Goal: Information Seeking & Learning: Learn about a topic

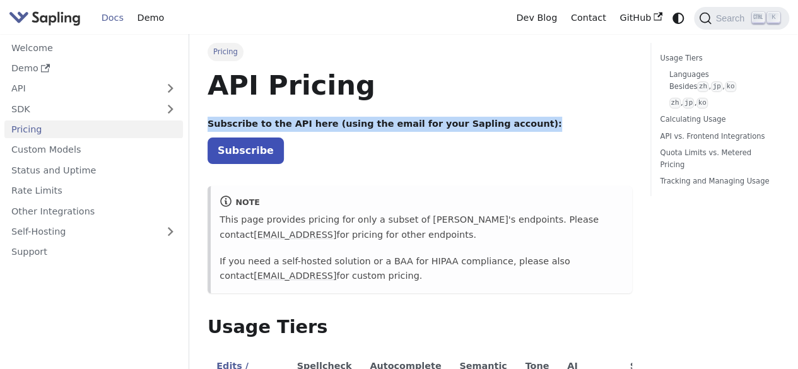
drag, startPoint x: 206, startPoint y: 124, endPoint x: 524, endPoint y: 126, distance: 317.3
copy strong "Subscribe to the API here (using the email for your Sapling account):"
drag, startPoint x: 222, startPoint y: 219, endPoint x: 431, endPoint y: 232, distance: 209.2
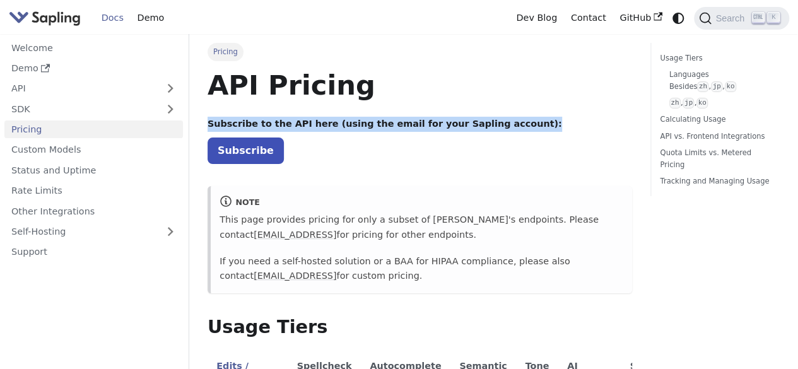
click at [431, 232] on p "This page provides pricing for only a subset of [PERSON_NAME]'s endpoints. Plea…" at bounding box center [422, 228] width 404 height 30
copy p "his page provides pricing for only a subset of [PERSON_NAME]'s endpoints. Pleas…"
drag, startPoint x: 220, startPoint y: 263, endPoint x: 389, endPoint y: 274, distance: 169.4
click at [389, 274] on p "If you need a self-hosted solution or a BAA for HIPAA compliance, please also c…" at bounding box center [422, 269] width 404 height 30
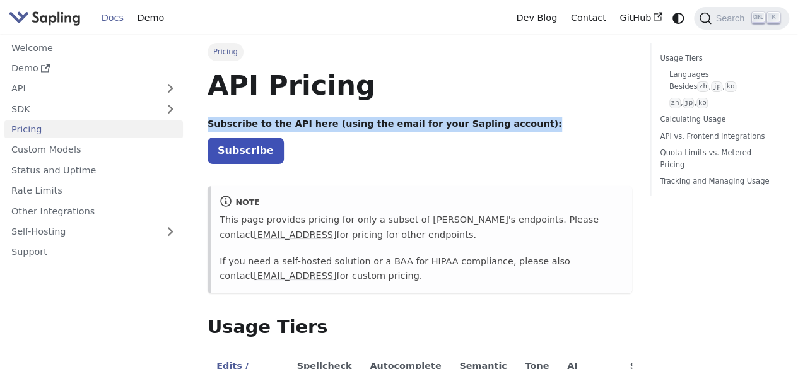
copy p "If you need a self-hosted solution or a BAA for HIPAA compliance, please also c…"
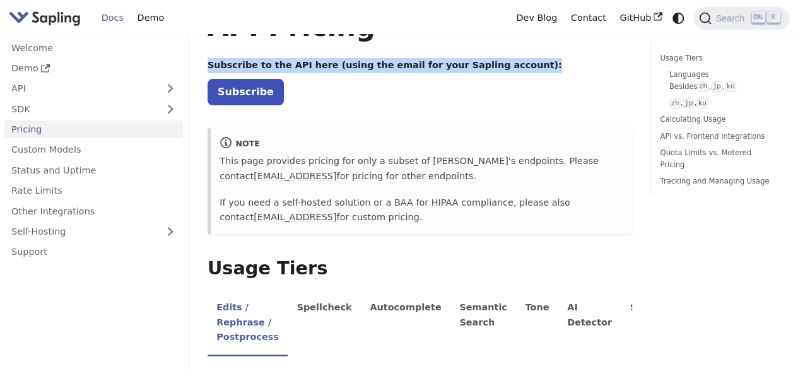
scroll to position [126, 0]
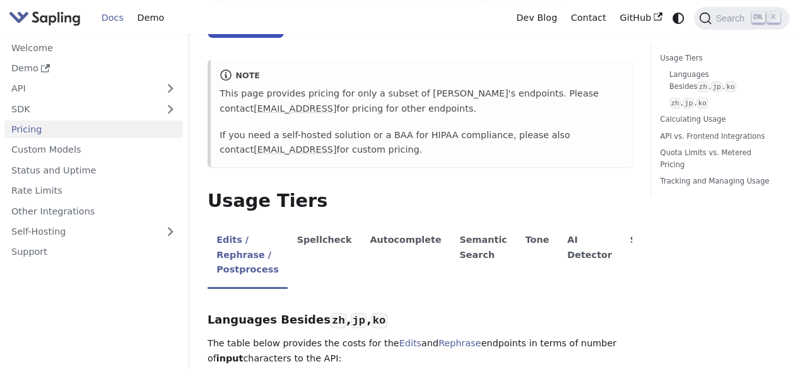
click at [163, 280] on nav "Welcome Demo API SDK Pricing Custom Models Status and Uptime Rate Limits Other …" at bounding box center [94, 201] width 189 height 335
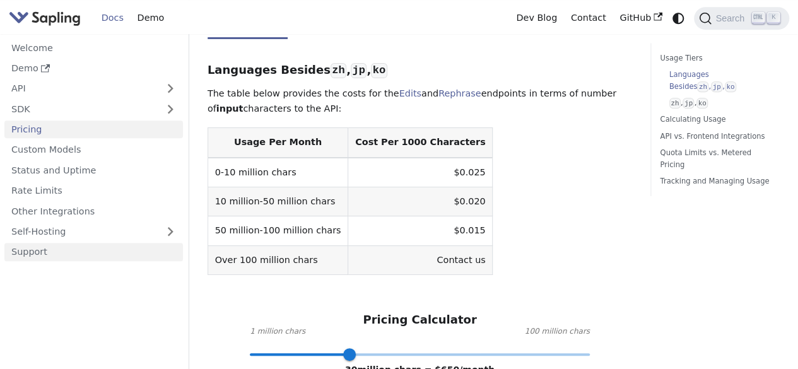
scroll to position [379, 0]
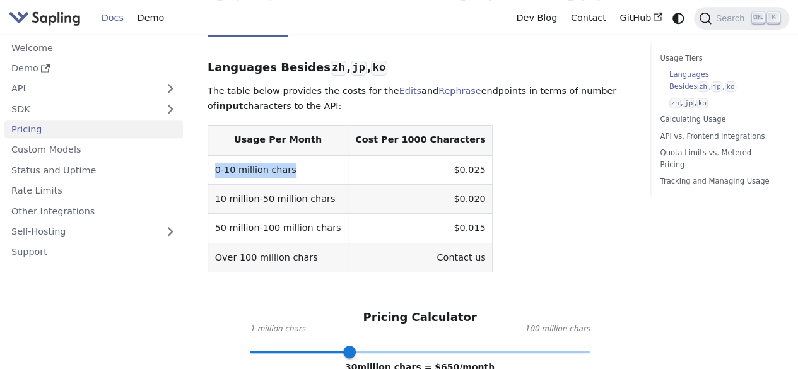
drag, startPoint x: 217, startPoint y: 170, endPoint x: 293, endPoint y: 166, distance: 75.8
click at [293, 166] on td "0-10 million chars" at bounding box center [278, 170] width 140 height 30
copy td "0-10 million chars"
click at [327, 197] on td "10 million-50 million chars" at bounding box center [278, 199] width 140 height 29
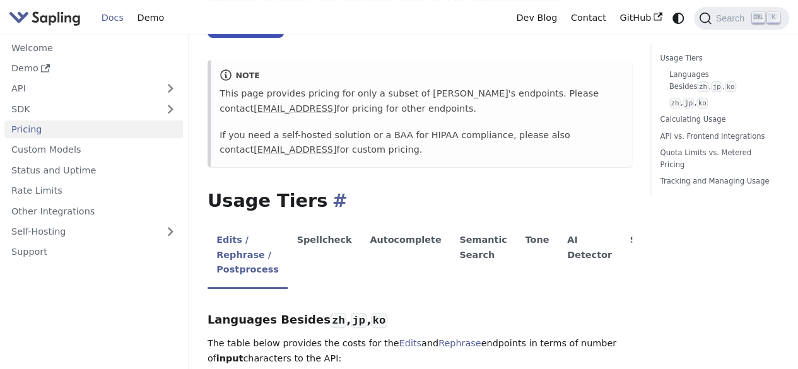
scroll to position [63, 0]
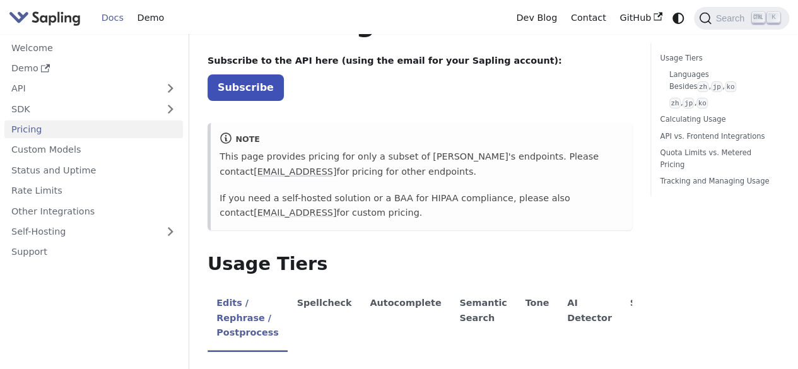
click at [256, 172] on link "[EMAIL_ADDRESS]" at bounding box center [295, 172] width 83 height 10
click at [254, 173] on link "[EMAIL_ADDRESS]" at bounding box center [295, 172] width 83 height 10
click at [254, 168] on link "[EMAIL_ADDRESS]" at bounding box center [295, 172] width 83 height 10
click at [266, 170] on link "[EMAIL_ADDRESS]" at bounding box center [295, 172] width 83 height 10
click at [232, 98] on link "Subscribe" at bounding box center [246, 87] width 76 height 26
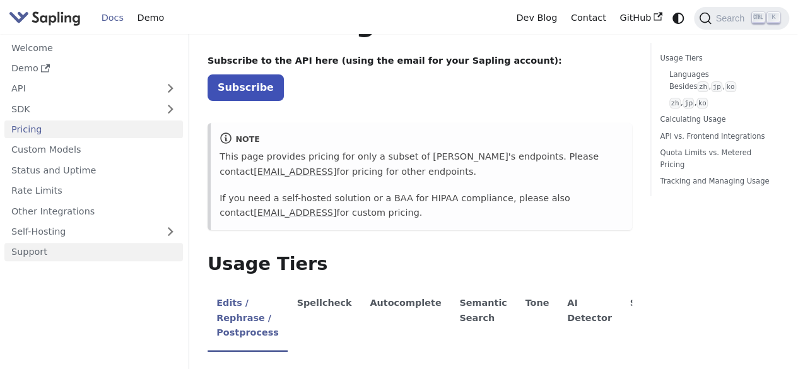
click at [43, 250] on link "Support" at bounding box center [93, 252] width 179 height 18
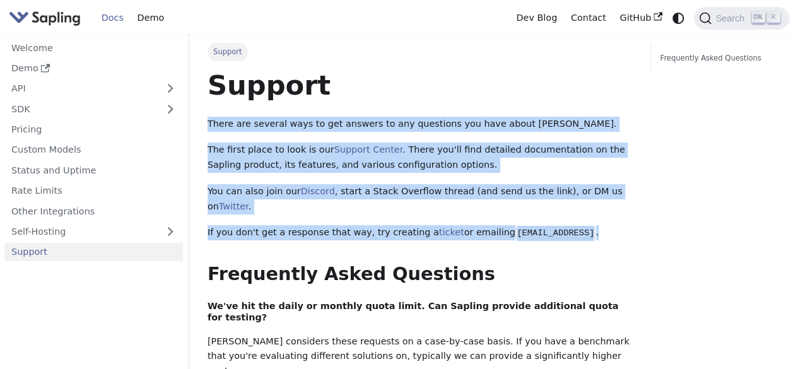
drag, startPoint x: 209, startPoint y: 121, endPoint x: 606, endPoint y: 232, distance: 411.9
copy div "There are several ways to get answers to any questions you have about [PERSON_N…"
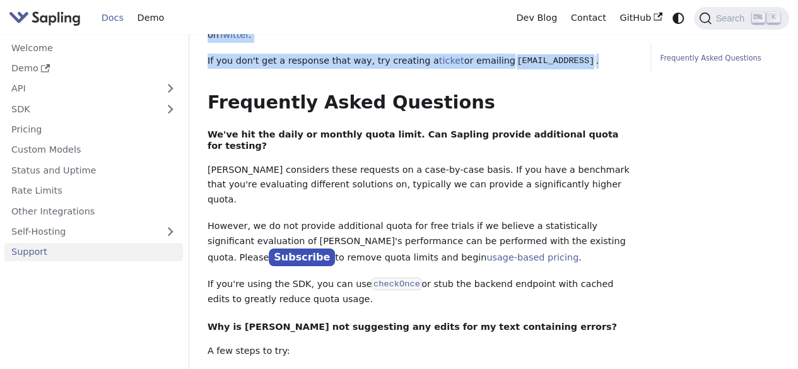
scroll to position [189, 0]
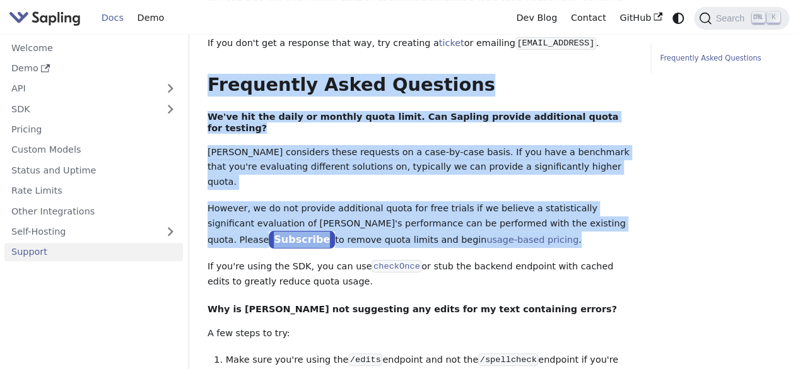
drag, startPoint x: 211, startPoint y: 86, endPoint x: 524, endPoint y: 220, distance: 339.7
click at [524, 220] on div "Support There are several ways to get answers to any questions you have about S…" at bounding box center [420, 329] width 425 height 900
copy div "Frequently Asked Questions ​ We've hit the daily or monthly quota limit. Can Sa…"
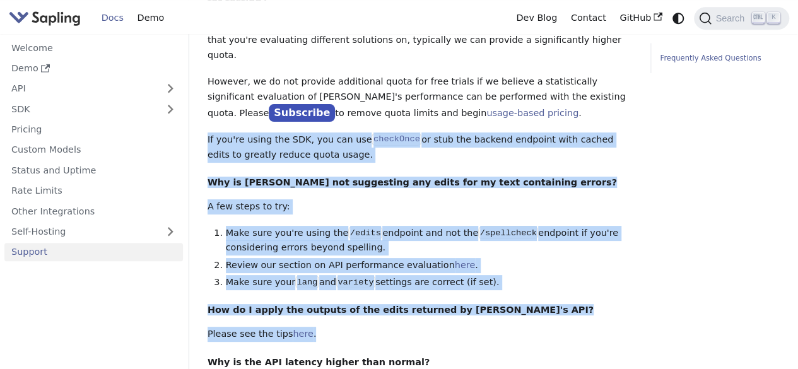
scroll to position [379, 0]
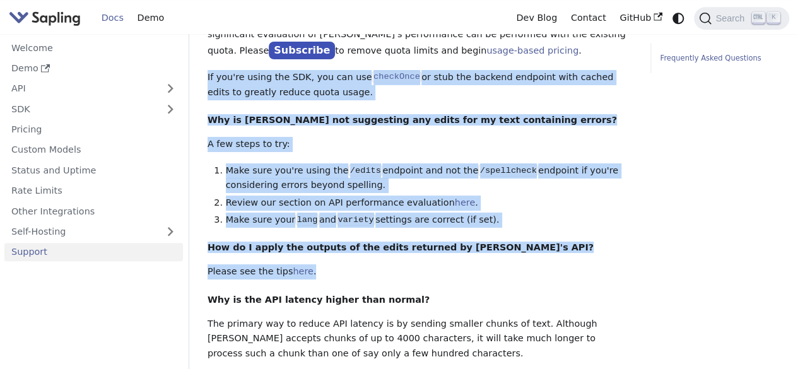
drag, startPoint x: 207, startPoint y: 254, endPoint x: 367, endPoint y: 259, distance: 160.3
click at [367, 259] on div "Support There are several ways to get answers to any questions you have about S…" at bounding box center [420, 140] width 425 height 900
copy div "If you're using the SDK, you can use checkOnce or stub the backend endpoint wit…"
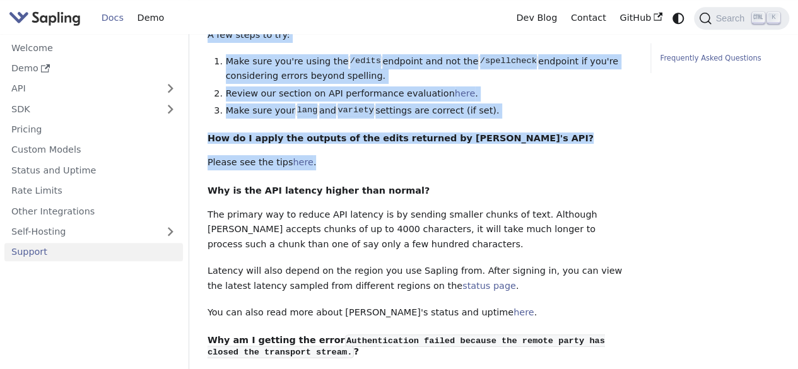
scroll to position [505, 0]
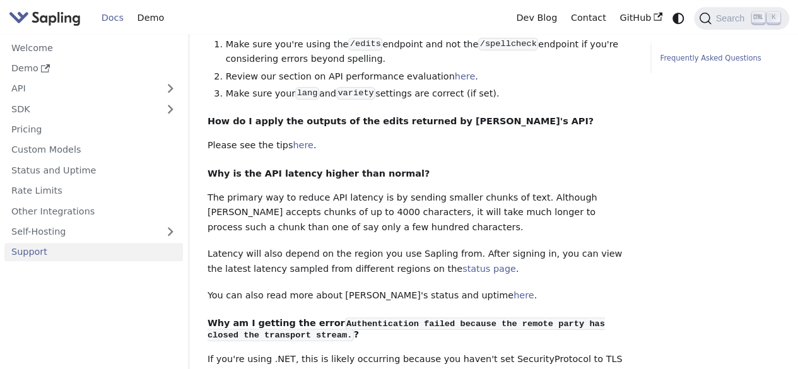
click at [237, 206] on p "The primary way to reduce API latency is by sending smaller chunks of text. Alt…" at bounding box center [420, 213] width 425 height 45
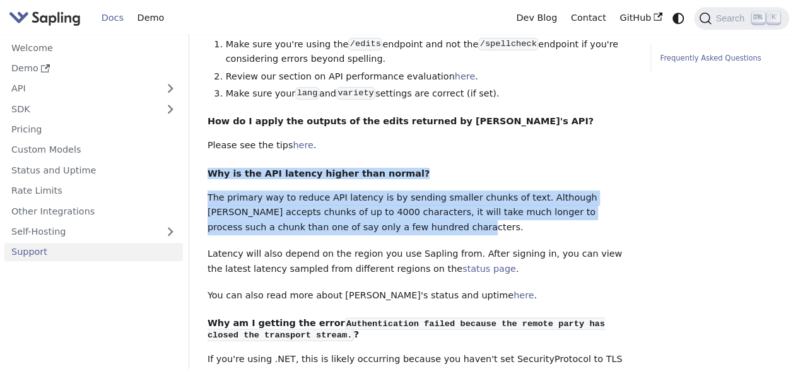
drag, startPoint x: 208, startPoint y: 161, endPoint x: 399, endPoint y: 218, distance: 199.4
click at [399, 218] on div "Support There are several ways to get answers to any questions you have about S…" at bounding box center [420, 13] width 425 height 900
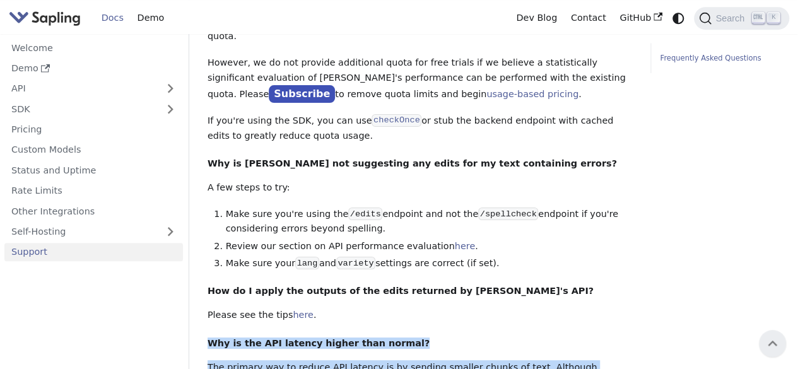
scroll to position [315, 0]
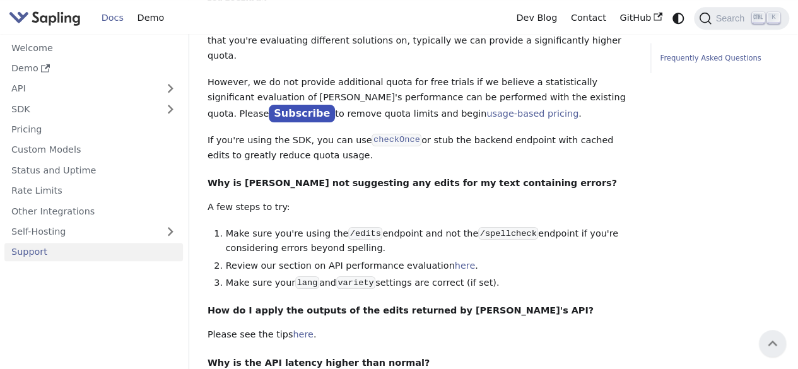
click at [273, 226] on li "Make sure you're using the /edits endpoint and not the /spellcheck endpoint if …" at bounding box center [429, 241] width 407 height 30
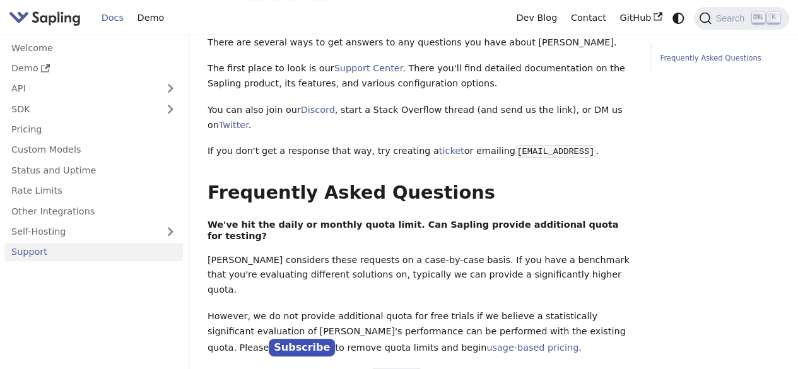
scroll to position [63, 0]
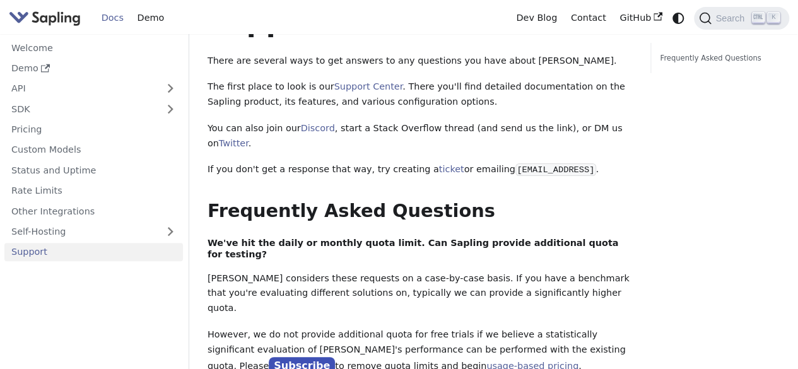
drag, startPoint x: 509, startPoint y: 170, endPoint x: 596, endPoint y: 172, distance: 86.4
click at [596, 172] on p "If you don't get a response that way, try creating a ticket or emailing [EMAIL_…" at bounding box center [420, 169] width 425 height 15
click at [627, 22] on link "GitHub" at bounding box center [641, 18] width 56 height 20
